Goal: Task Accomplishment & Management: Check status

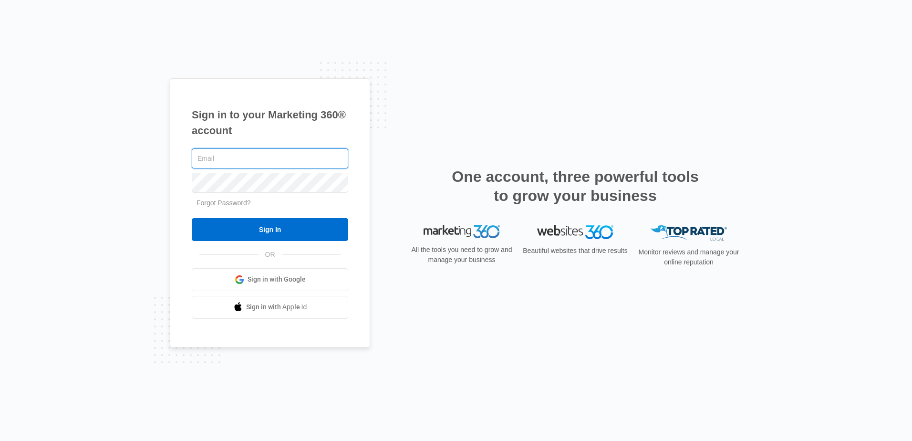
click at [230, 163] on input "text" at bounding box center [270, 158] width 156 height 20
click at [228, 157] on input "text" at bounding box center [270, 158] width 156 height 20
type input "jennifer@meritelec.com"
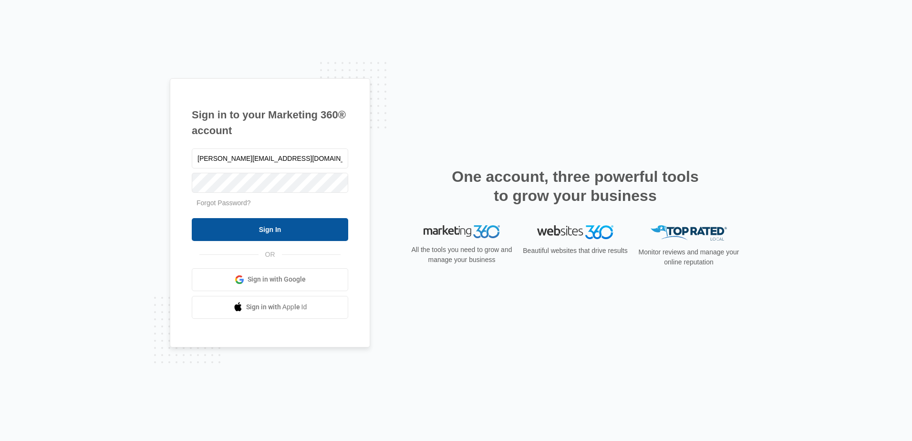
click at [272, 231] on input "Sign In" at bounding box center [270, 229] width 156 height 23
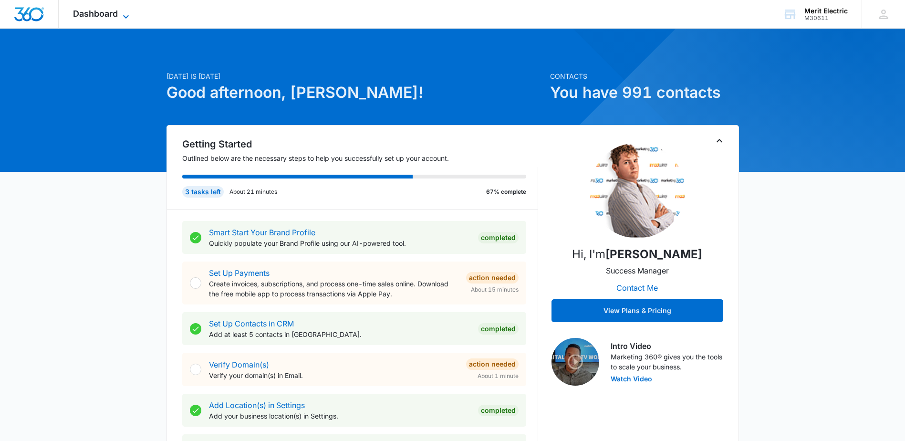
click at [116, 12] on span "Dashboard" at bounding box center [95, 14] width 45 height 10
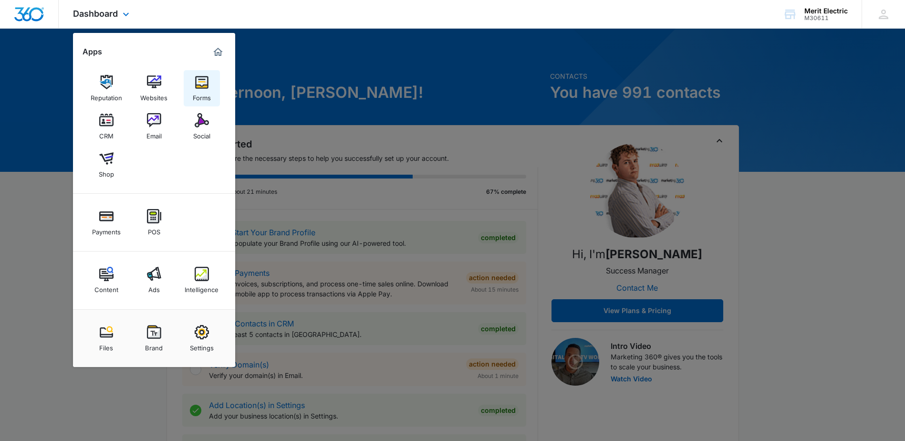
click at [207, 87] on img at bounding box center [202, 82] width 14 height 14
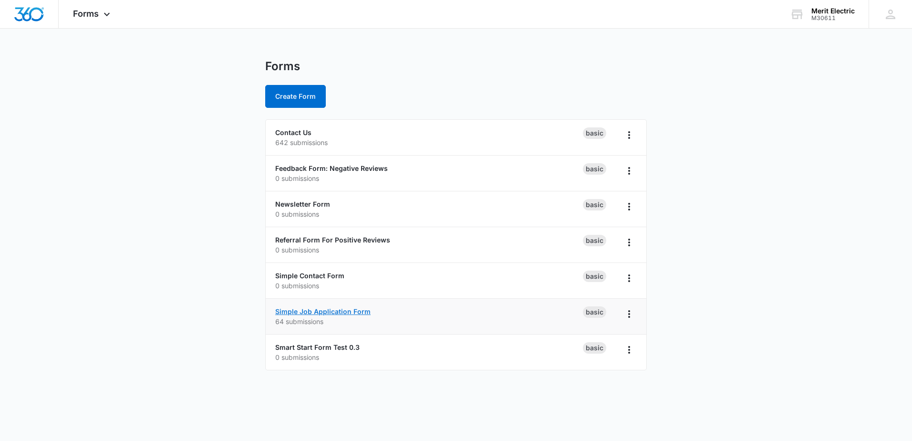
click at [349, 312] on link "Simple Job Application Form" at bounding box center [322, 311] width 95 height 8
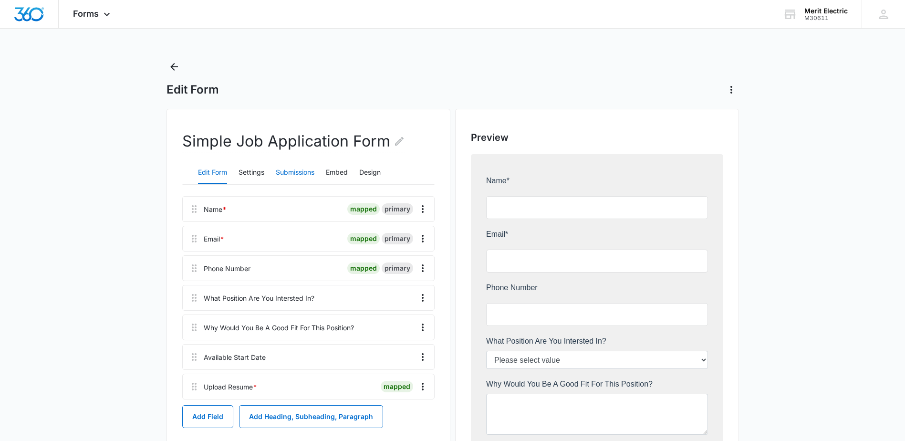
click at [306, 171] on button "Submissions" at bounding box center [295, 172] width 39 height 23
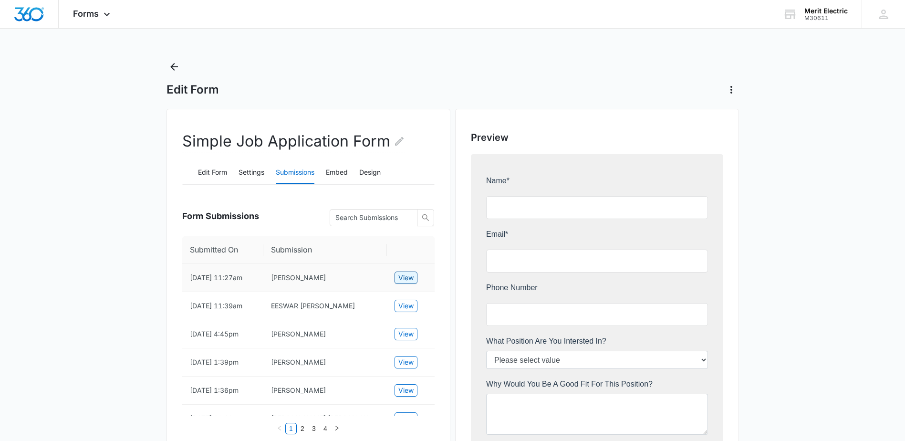
click at [403, 281] on span "View" at bounding box center [405, 277] width 15 height 10
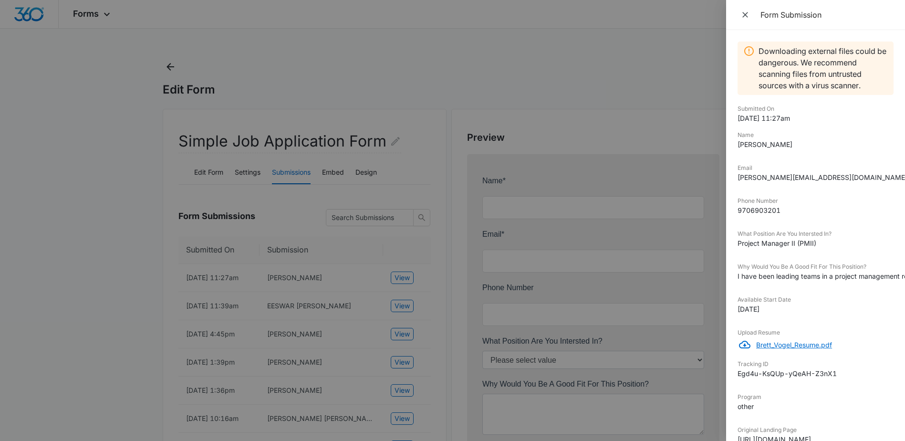
click at [774, 343] on p "Brett_Vogel_Resume.pdf" at bounding box center [824, 345] width 137 height 10
